Goal: Information Seeking & Learning: Understand process/instructions

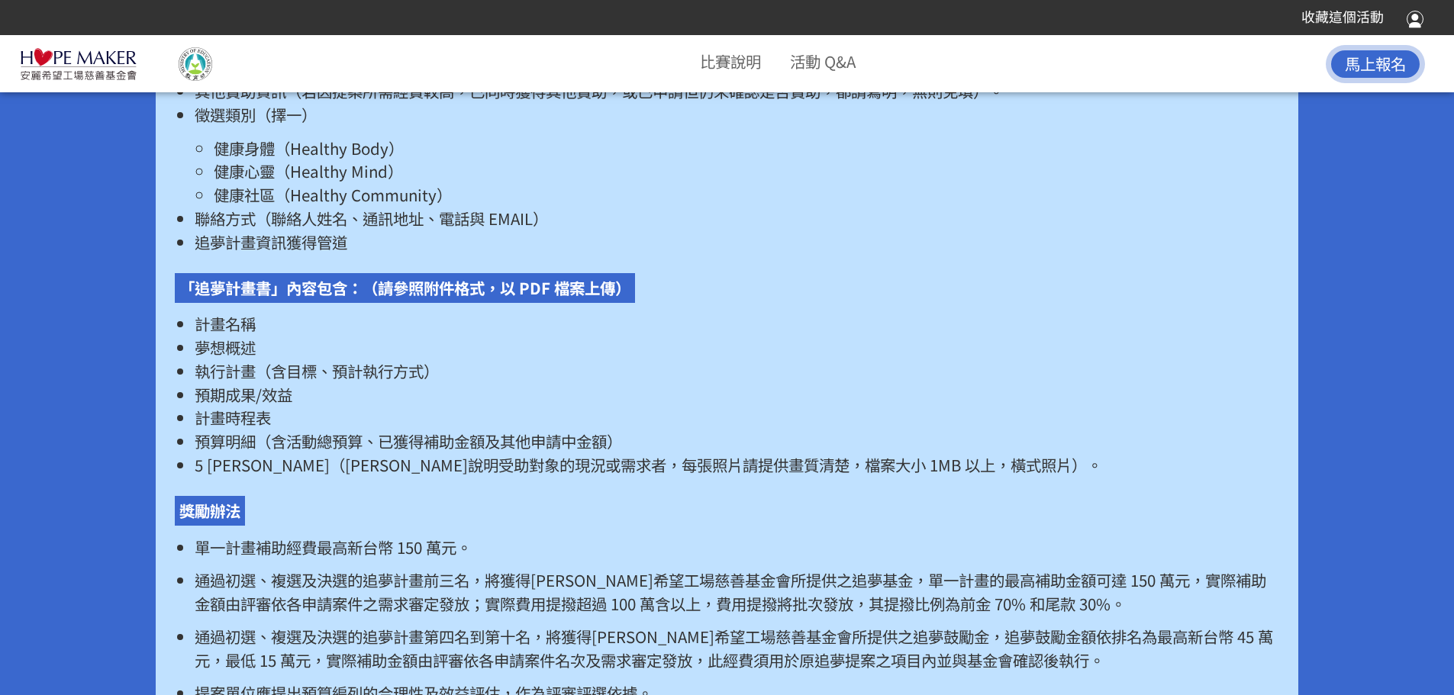
scroll to position [2976, 0]
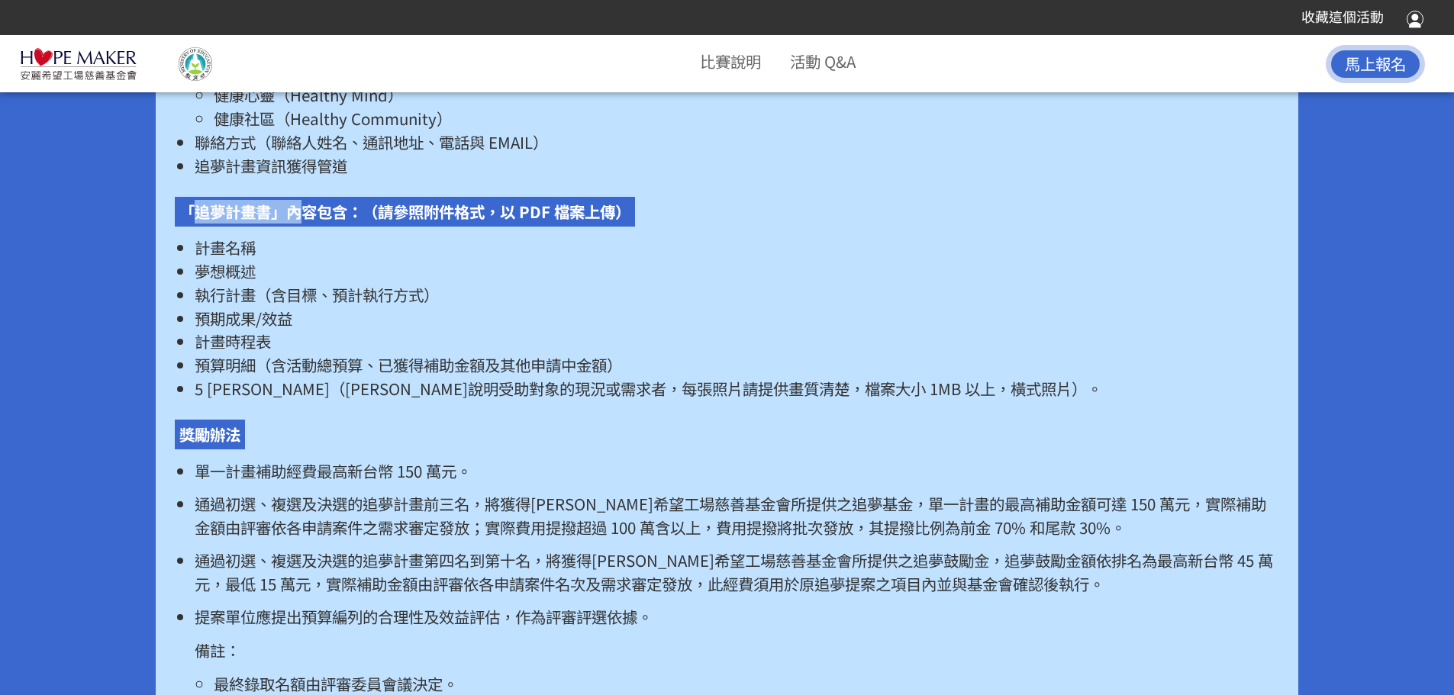
drag, startPoint x: 192, startPoint y: 234, endPoint x: 301, endPoint y: 236, distance: 109.1
click at [301, 227] on p "「追夢計畫書」內容包含：（請參照附件格式，以 PDF 檔案上傳）" at bounding box center [405, 212] width 460 height 30
drag, startPoint x: 187, startPoint y: 275, endPoint x: 243, endPoint y: 271, distance: 56.6
click at [243, 271] on ul "計畫名稱 夢想概述 執行計畫（含目標、預計執行方式） 預期成果/效益 計畫時程表 預算明細（含活動總預算、已獲得補助金額及其他申請中金額） 5 張照片（可輔助…" at bounding box center [726, 318] width 1103 height 164
drag, startPoint x: 207, startPoint y: 301, endPoint x: 253, endPoint y: 301, distance: 46.6
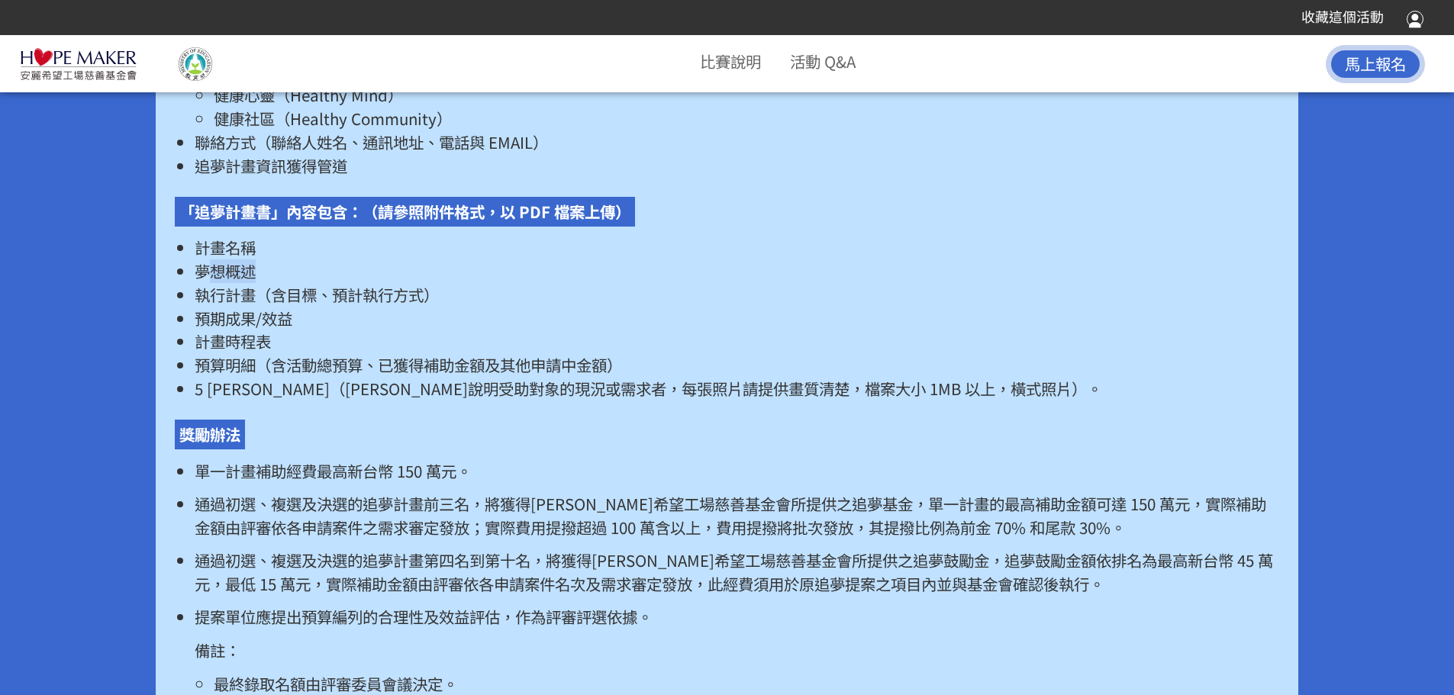
click at [253, 282] on span "夢想概述" at bounding box center [225, 270] width 61 height 23
drag, startPoint x: 231, startPoint y: 318, endPoint x: 265, endPoint y: 319, distance: 33.6
click at [265, 306] on span "執行計畫（含目標、預計執行方式）" at bounding box center [317, 294] width 244 height 23
drag, startPoint x: 224, startPoint y: 343, endPoint x: 282, endPoint y: 338, distance: 58.2
click at [282, 330] on span "預期成果/效益" at bounding box center [244, 318] width 98 height 23
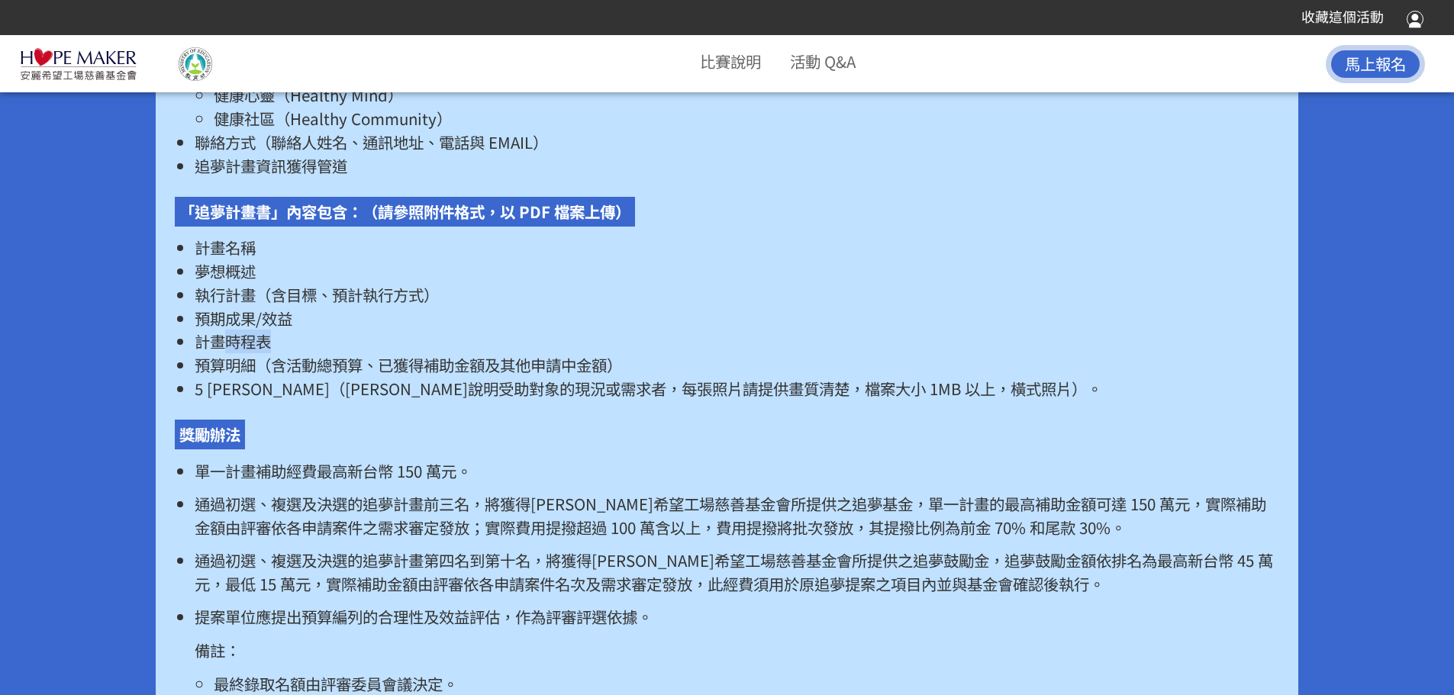
drag, startPoint x: 232, startPoint y: 369, endPoint x: 275, endPoint y: 366, distance: 43.6
click at [275, 353] on li "計畫時程表" at bounding box center [737, 342] width 1084 height 24
drag, startPoint x: 233, startPoint y: 391, endPoint x: 263, endPoint y: 389, distance: 30.6
click at [263, 376] on span "預算明細（含活動總預算、已獲得補助金額及其他申請中金額）" at bounding box center [408, 364] width 427 height 23
drag, startPoint x: 212, startPoint y: 409, endPoint x: 254, endPoint y: 406, distance: 42.1
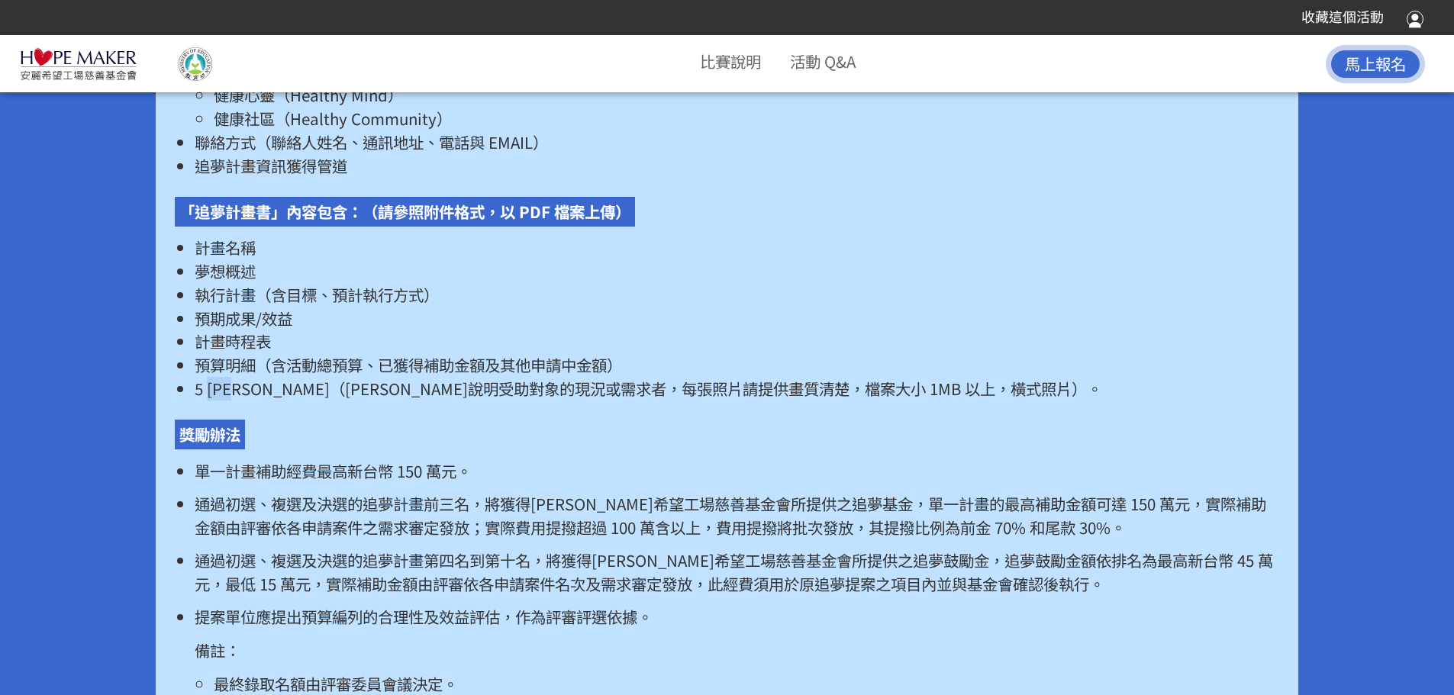
click at [254, 400] on span "5 [PERSON_NAME]（[PERSON_NAME]說明受助對象的現況或需求者，每張照片請提供畫質清楚，檔案大小 1MB 以上，橫式照片）。" at bounding box center [648, 388] width 907 height 23
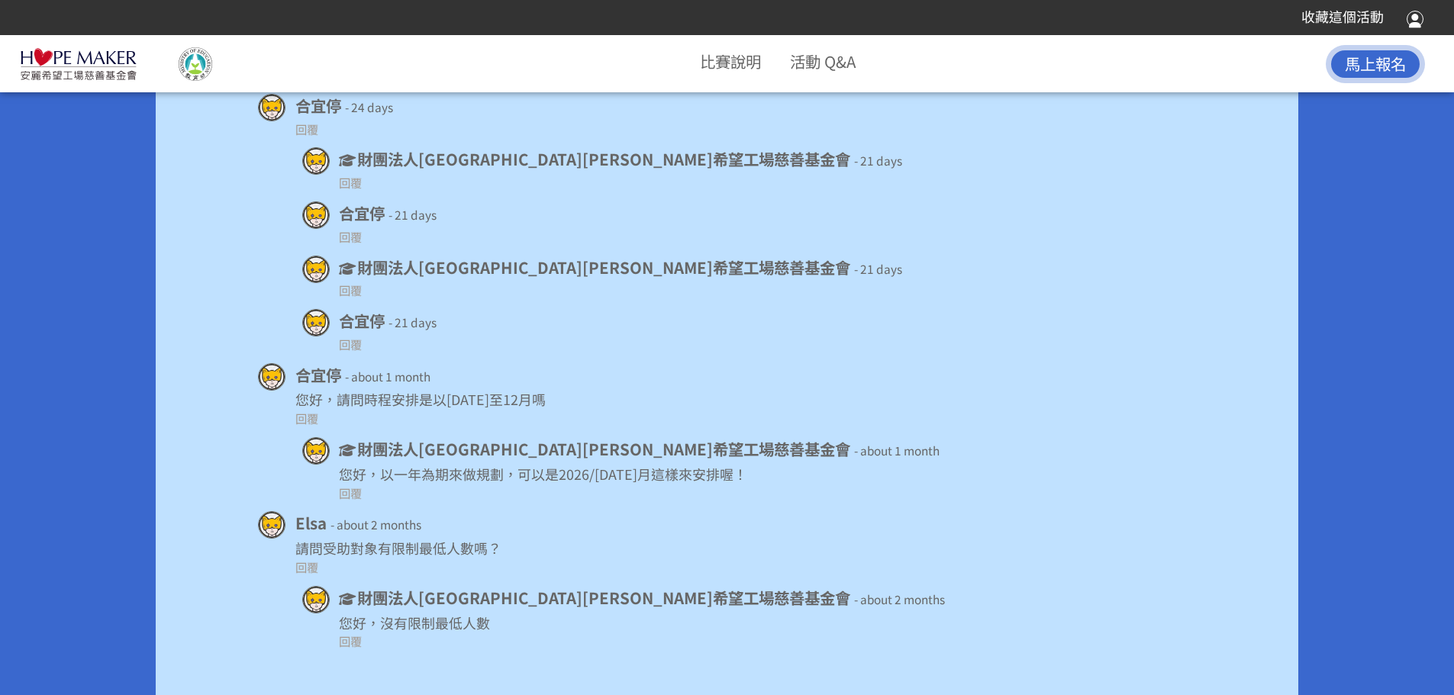
scroll to position [10881, 0]
